Goal: Information Seeking & Learning: Find specific page/section

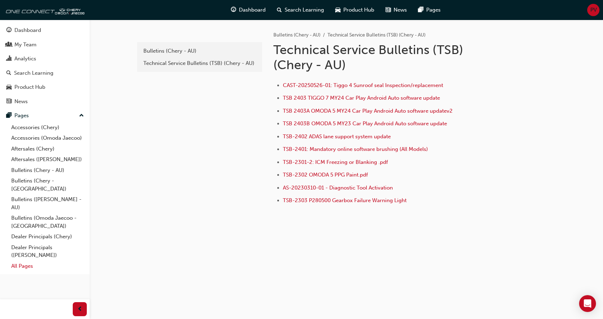
click at [27, 261] on link "All Pages" at bounding box center [47, 266] width 78 height 11
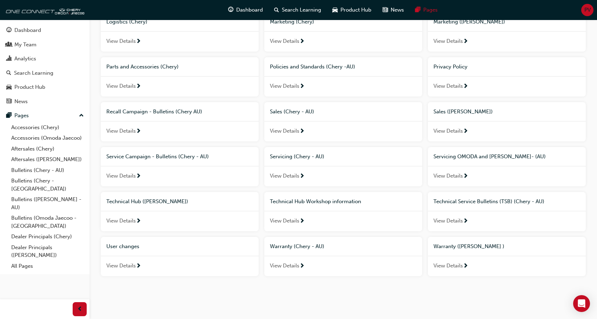
scroll to position [354, 0]
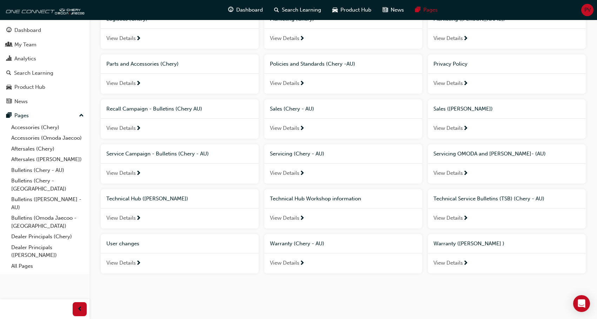
click at [508, 199] on span "Technical Service Bulletins (TSB) (Chery - AU)" at bounding box center [489, 199] width 111 height 6
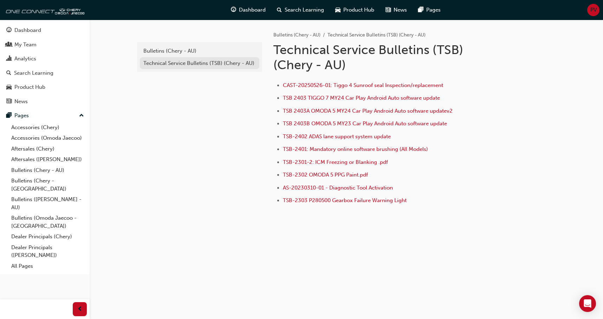
click at [211, 63] on div "Technical Service Bulletins (TSB) (Chery - AU)" at bounding box center [199, 63] width 112 height 8
click at [189, 53] on div "Bulletins (Chery - AU)" at bounding box center [199, 51] width 112 height 8
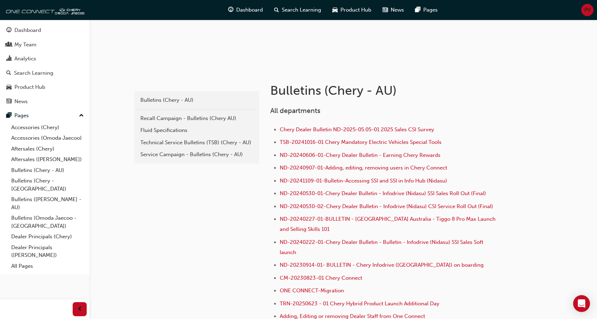
scroll to position [140, 0]
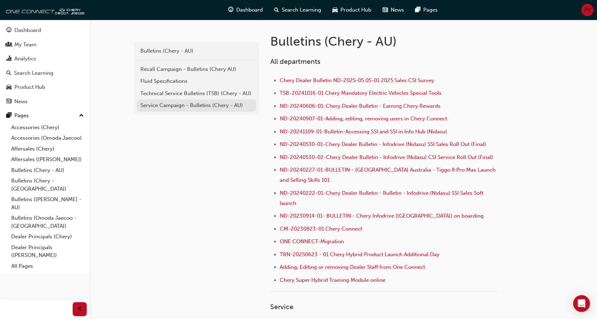
click at [193, 105] on div "Service Campaign - Bulletins (Chery - AU)" at bounding box center [196, 105] width 112 height 8
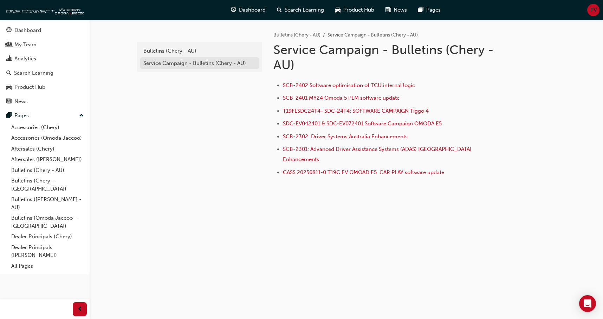
click at [183, 65] on div "Service Campaign - Bulletins (Chery - AU)" at bounding box center [199, 63] width 112 height 8
click at [186, 50] on div "Bulletins (Chery - AU)" at bounding box center [199, 51] width 112 height 8
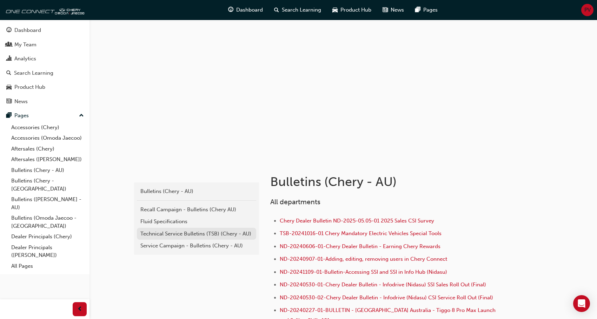
click at [175, 234] on div "Technical Service Bulletins (TSB) (Chery - AU)" at bounding box center [196, 234] width 112 height 8
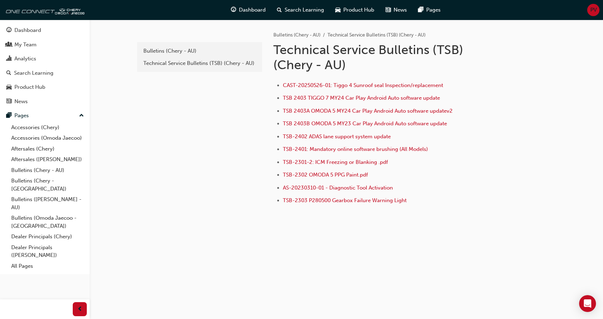
click at [373, 132] on li "TSB-2402 ADAS lane support system update" at bounding box center [392, 137] width 219 height 10
click at [372, 137] on span "TSB-2402 ADAS lane support system update" at bounding box center [337, 136] width 108 height 6
